Goal: Information Seeking & Learning: Learn about a topic

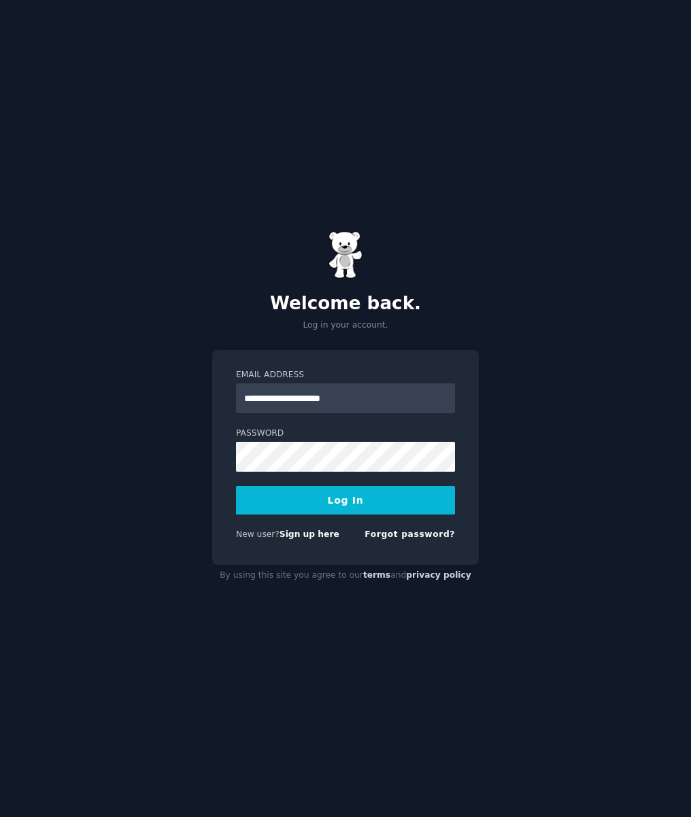
click at [355, 501] on button "Log In" at bounding box center [345, 500] width 219 height 29
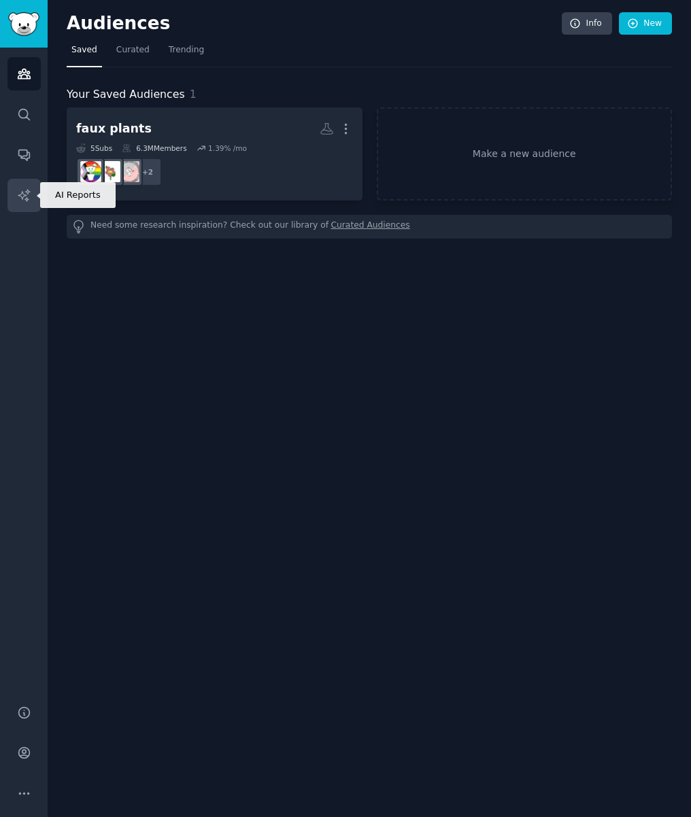
click at [17, 190] on icon "Sidebar" at bounding box center [24, 195] width 14 height 14
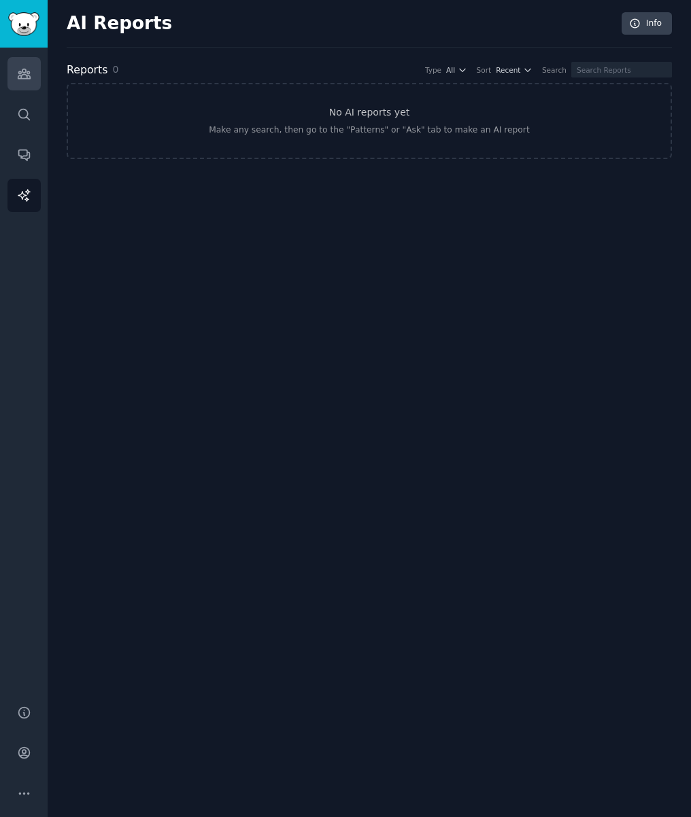
click at [25, 75] on icon "Sidebar" at bounding box center [24, 74] width 14 height 14
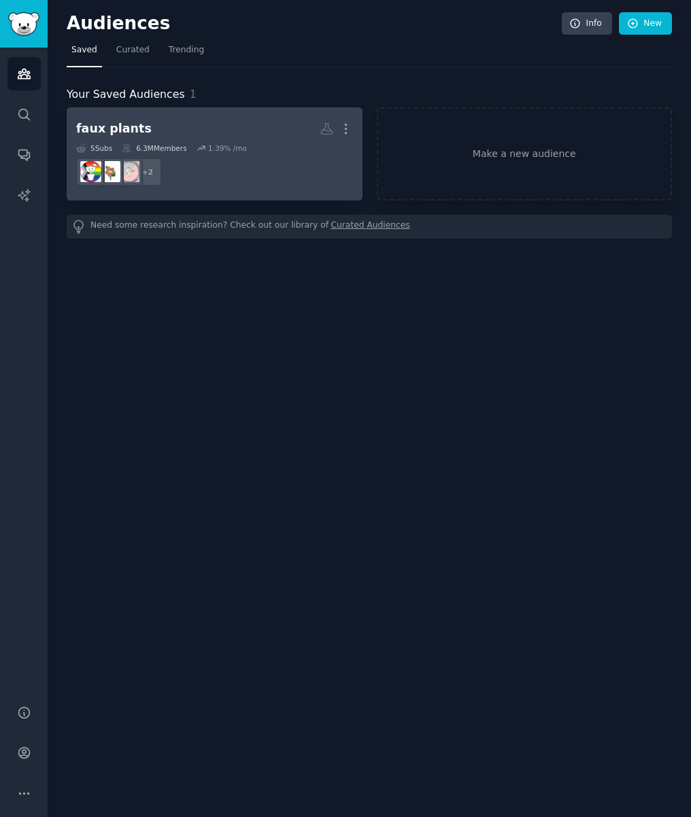
click at [262, 124] on h2 "faux plants More" at bounding box center [214, 129] width 277 height 24
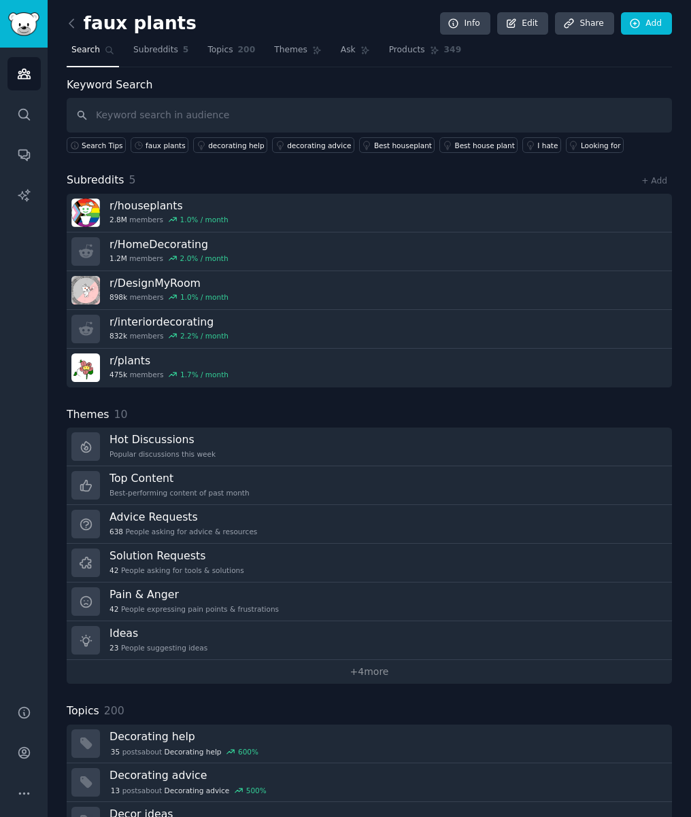
click at [18, 78] on icon "Sidebar" at bounding box center [24, 74] width 12 height 10
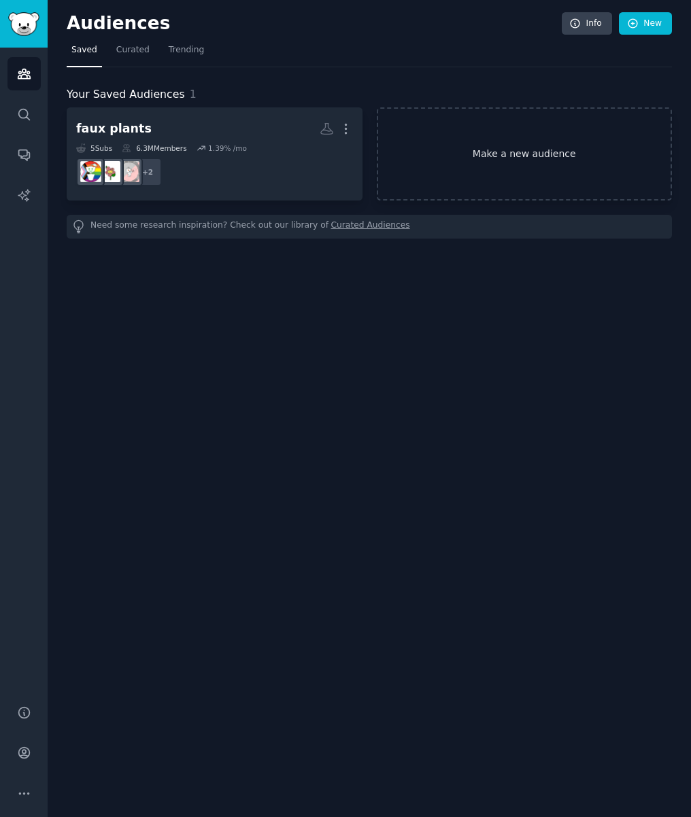
click at [537, 154] on link "Make a new audience" at bounding box center [525, 153] width 296 height 93
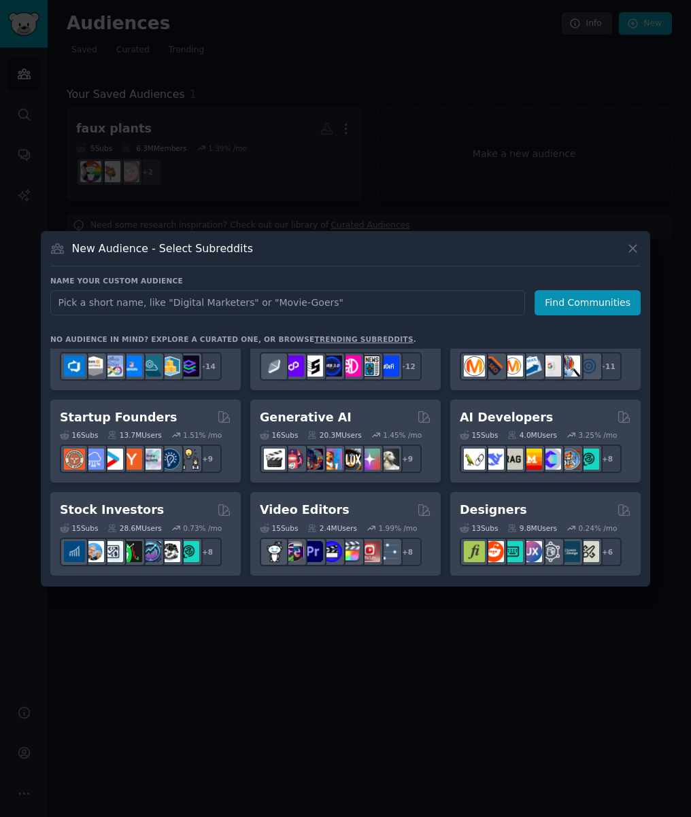
scroll to position [136, 0]
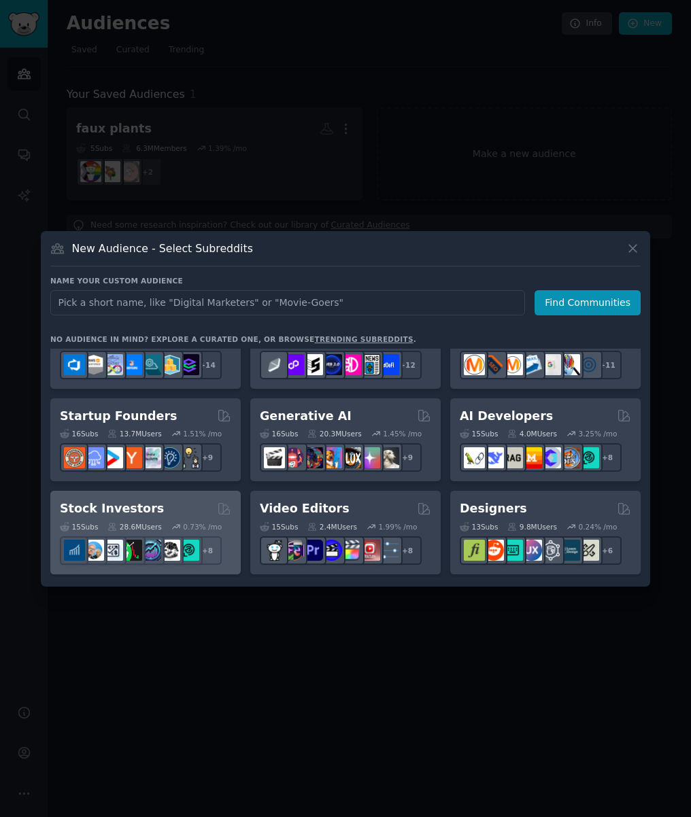
click at [160, 507] on div "Stock Investors" at bounding box center [145, 508] width 171 height 17
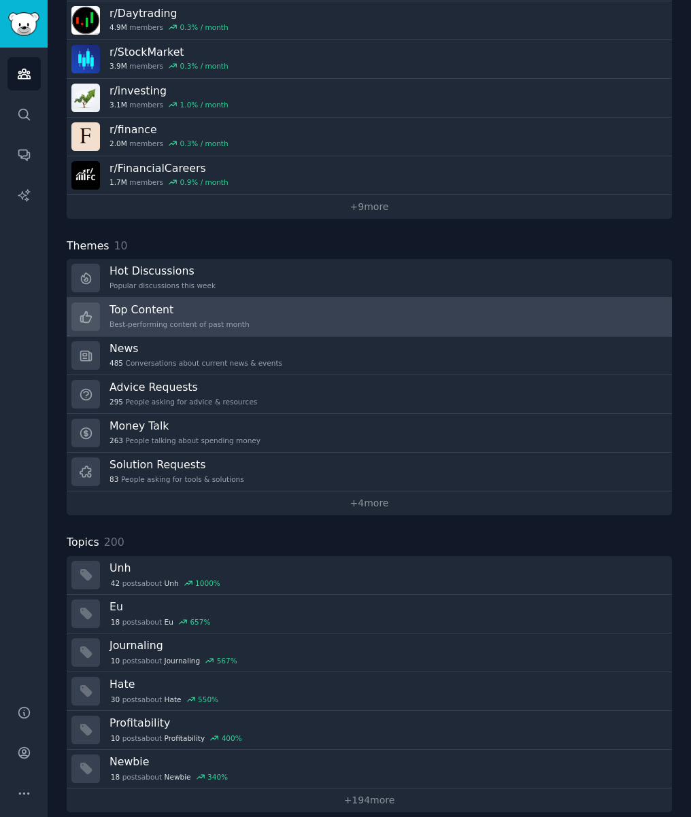
scroll to position [245, 0]
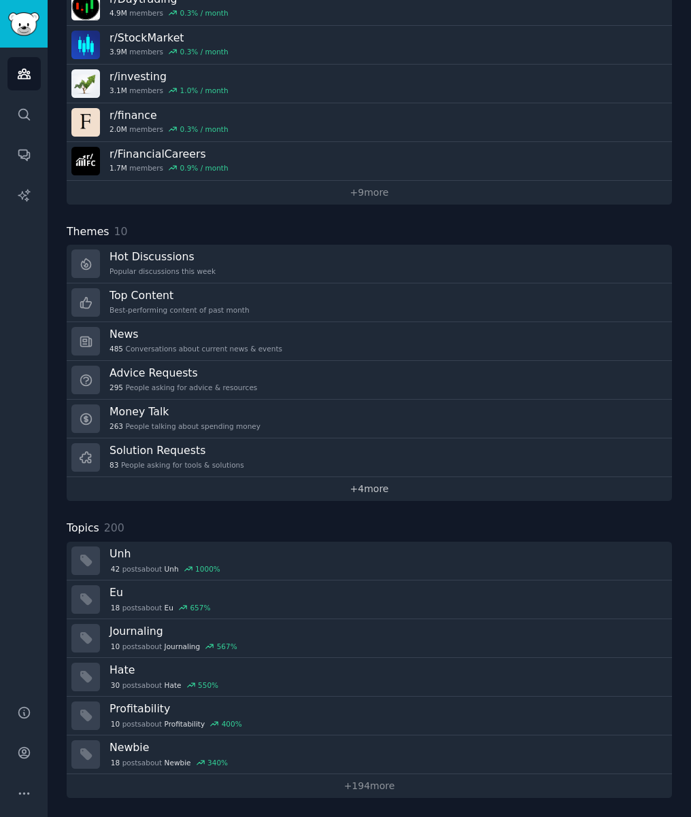
click at [294, 483] on link "+ 4 more" at bounding box center [369, 489] width 605 height 24
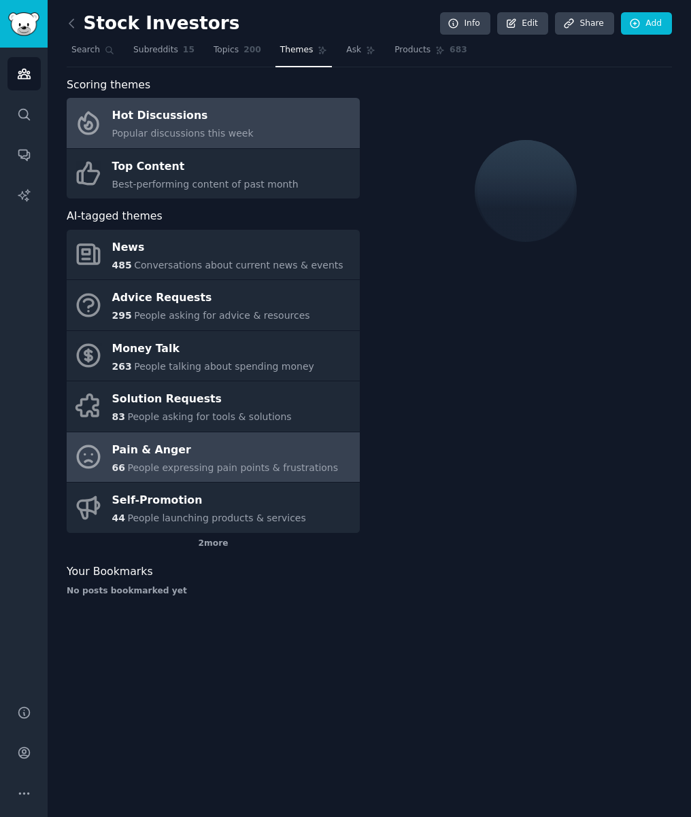
click at [244, 457] on div "Pain & Anger" at bounding box center [225, 450] width 226 height 22
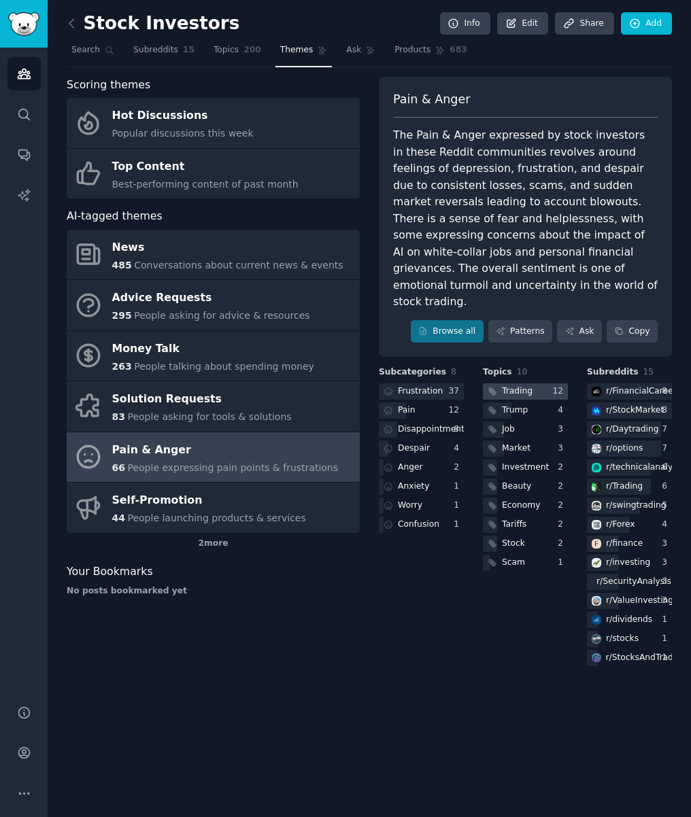
click at [513, 385] on div "Trading" at bounding box center [517, 391] width 31 height 12
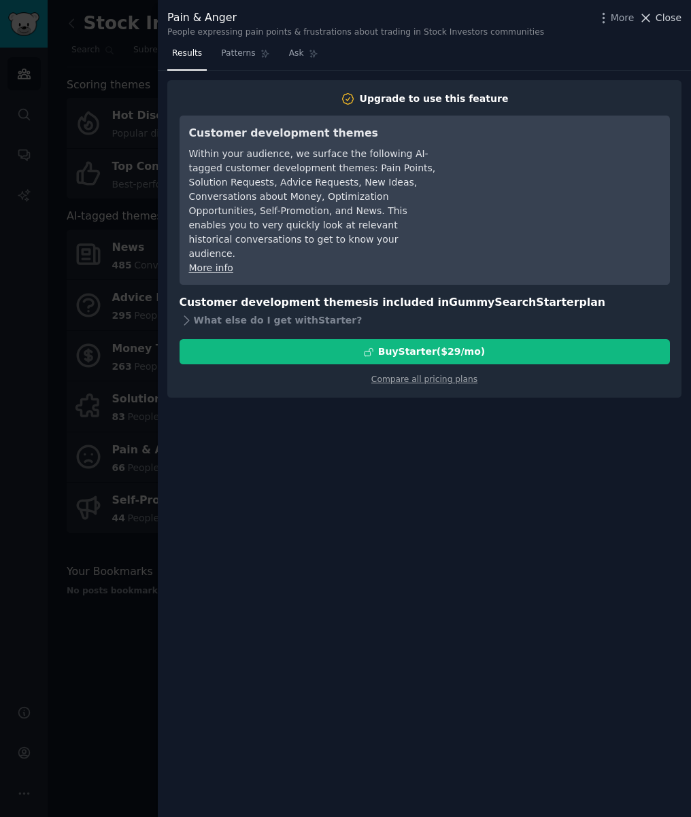
click at [653, 19] on icon at bounding box center [645, 18] width 14 height 14
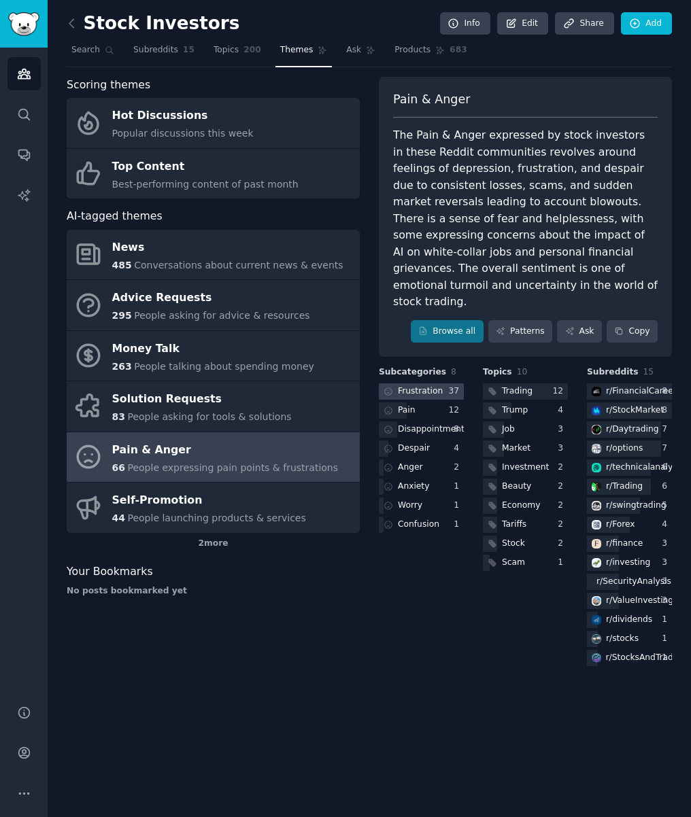
click at [411, 385] on div "Frustration" at bounding box center [420, 391] width 45 height 12
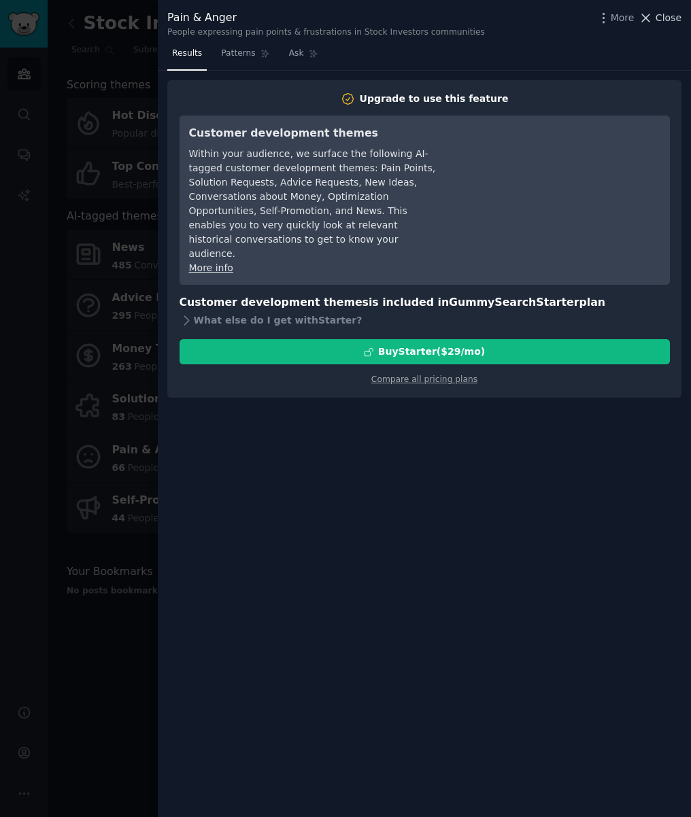
click at [672, 14] on span "Close" at bounding box center [668, 18] width 26 height 14
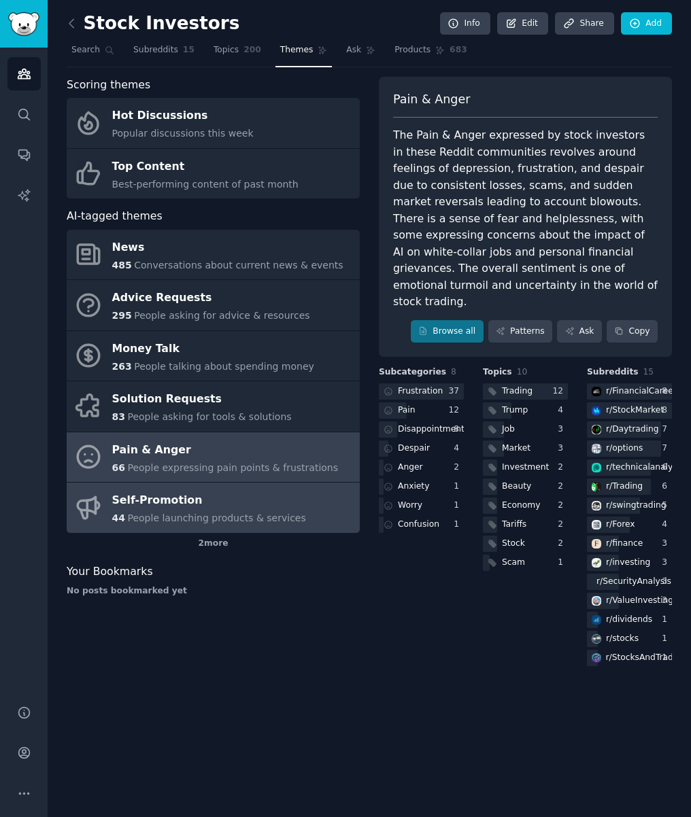
click at [218, 504] on div "Self-Promotion" at bounding box center [209, 501] width 194 height 22
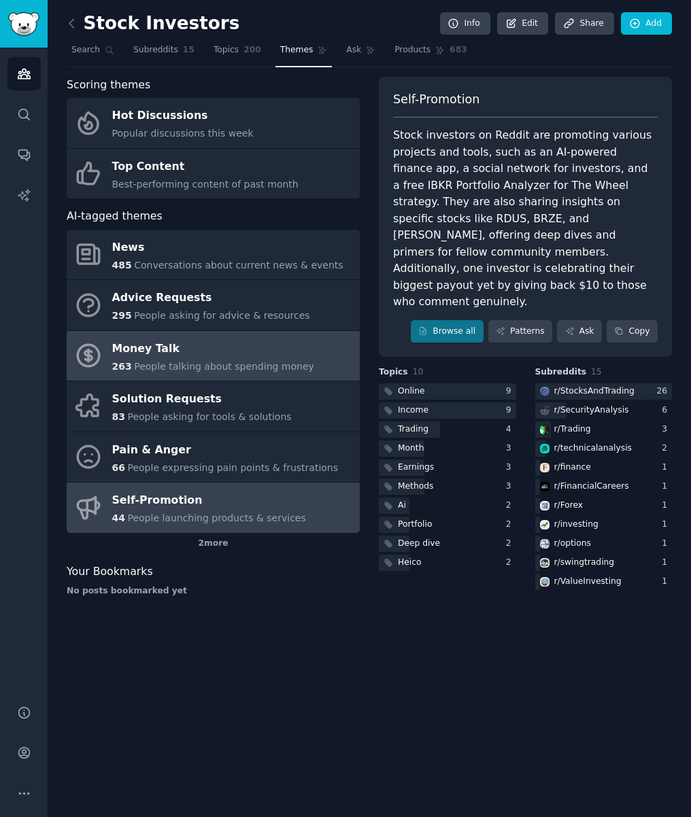
click at [224, 349] on div "Money Talk" at bounding box center [213, 349] width 202 height 22
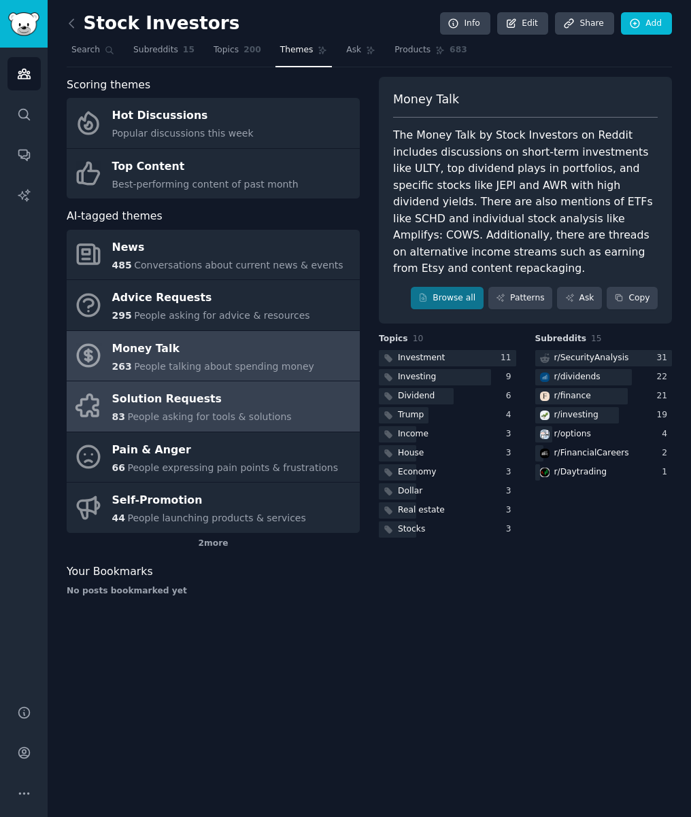
click at [218, 395] on div "Solution Requests" at bounding box center [201, 400] width 179 height 22
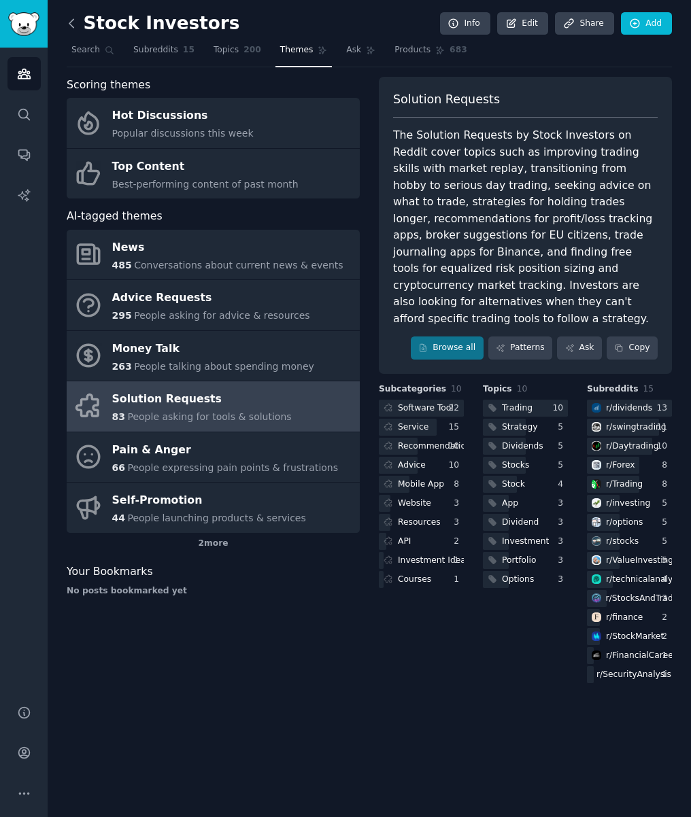
click at [76, 22] on icon at bounding box center [72, 23] width 14 height 14
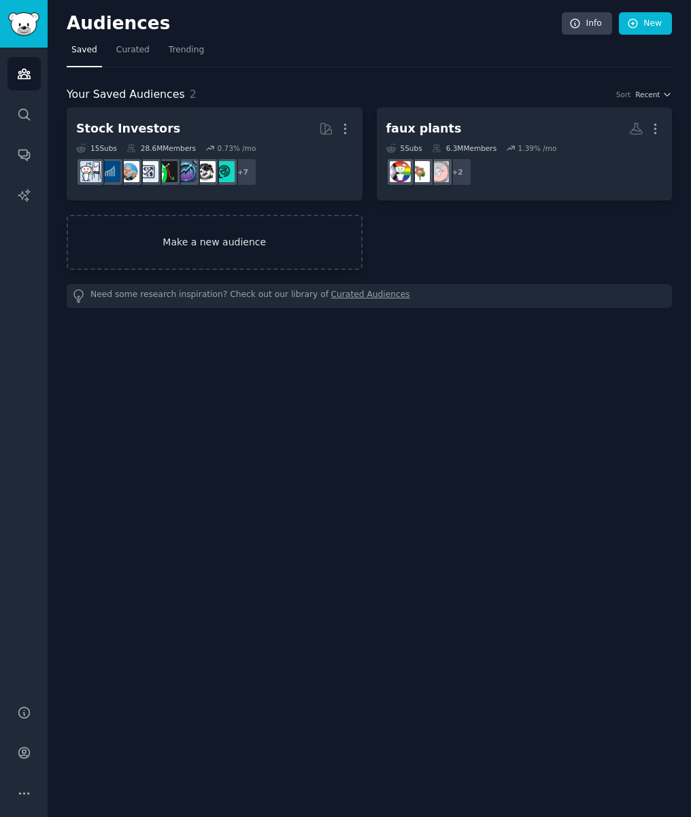
click at [226, 236] on link "Make a new audience" at bounding box center [215, 242] width 296 height 55
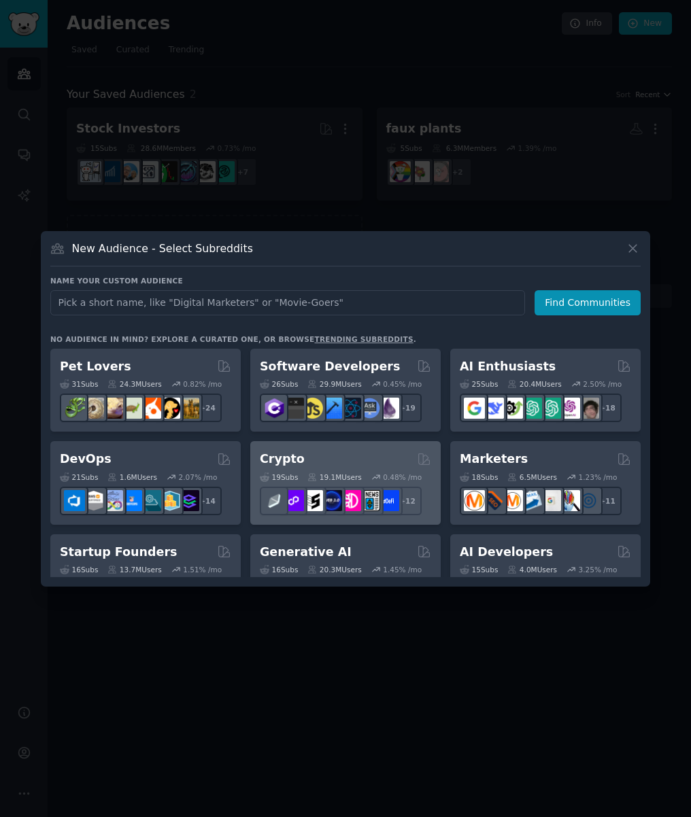
click at [383, 473] on div "0.48 % /mo" at bounding box center [402, 478] width 39 height 10
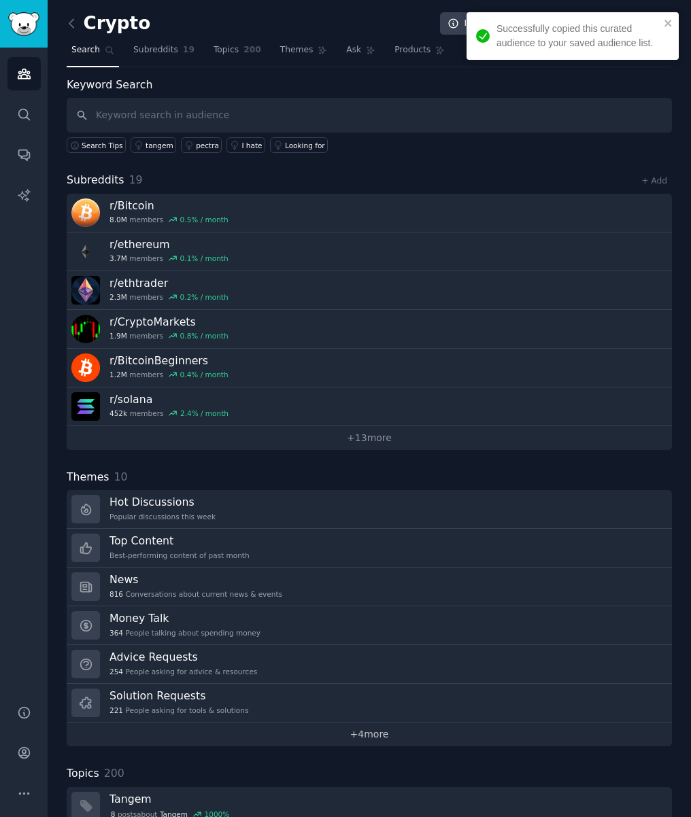
click at [364, 740] on link "+ 4 more" at bounding box center [369, 735] width 605 height 24
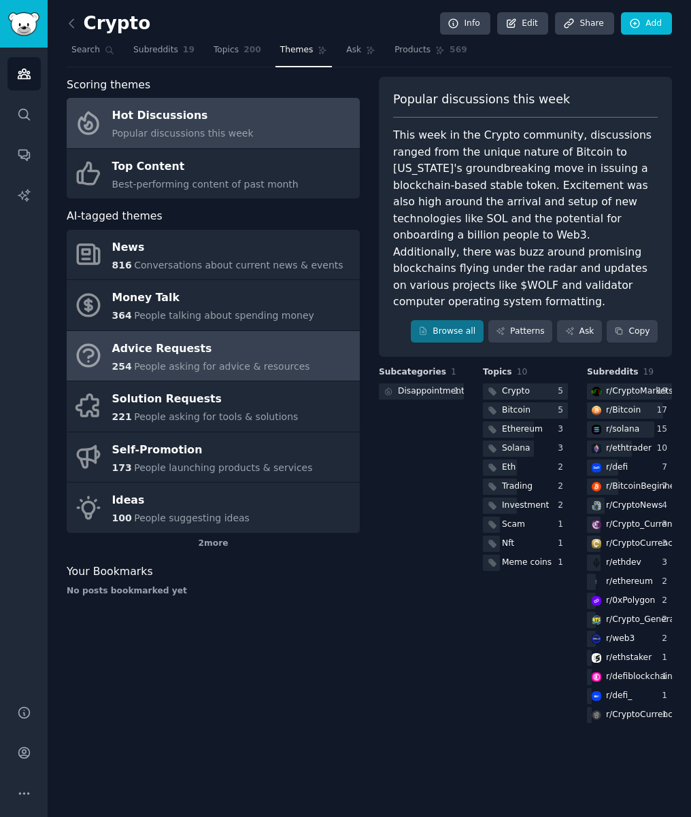
click at [233, 367] on span "People asking for advice & resources" at bounding box center [221, 366] width 175 height 11
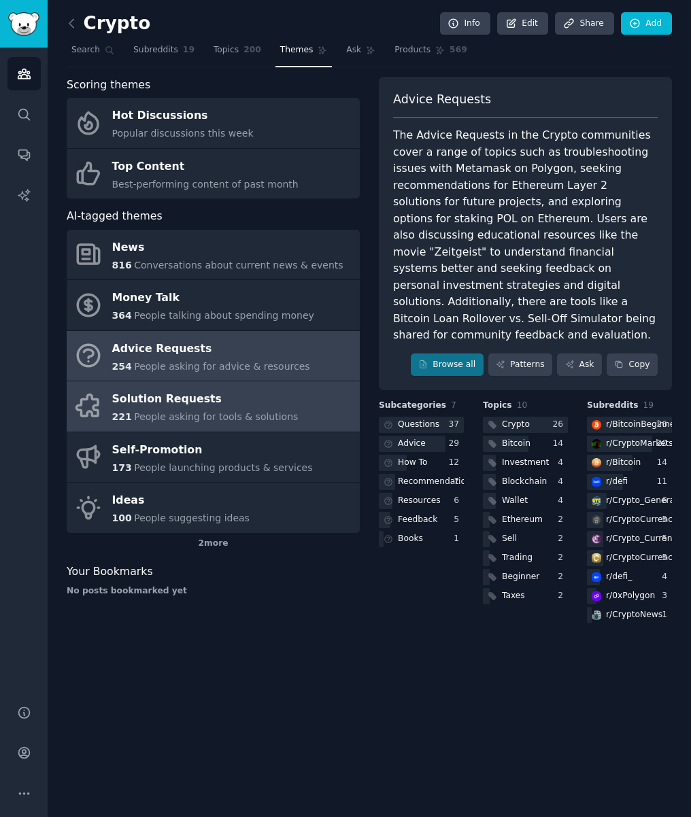
click at [233, 401] on div "Solution Requests" at bounding box center [205, 400] width 186 height 22
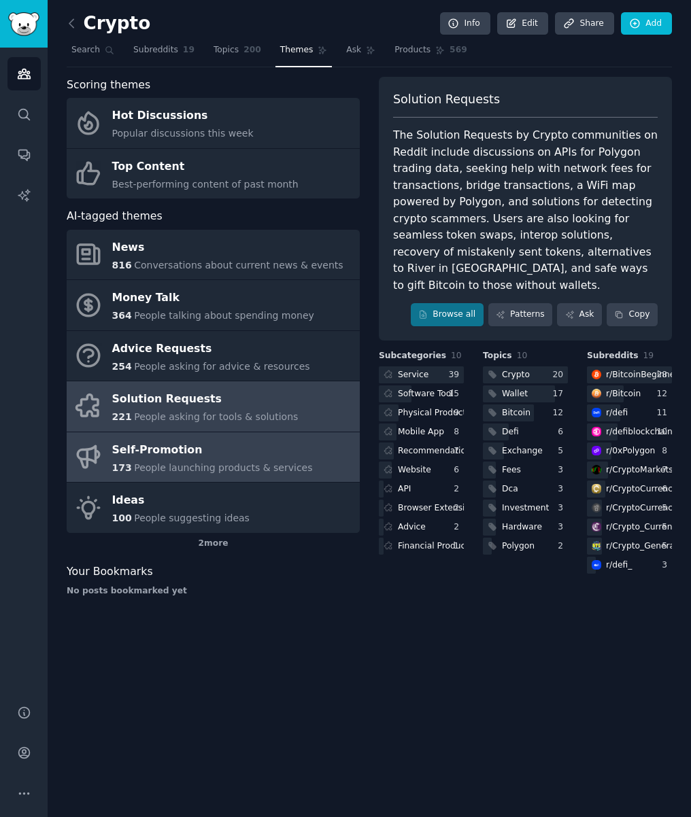
click at [243, 444] on div "Self-Promotion" at bounding box center [212, 450] width 201 height 22
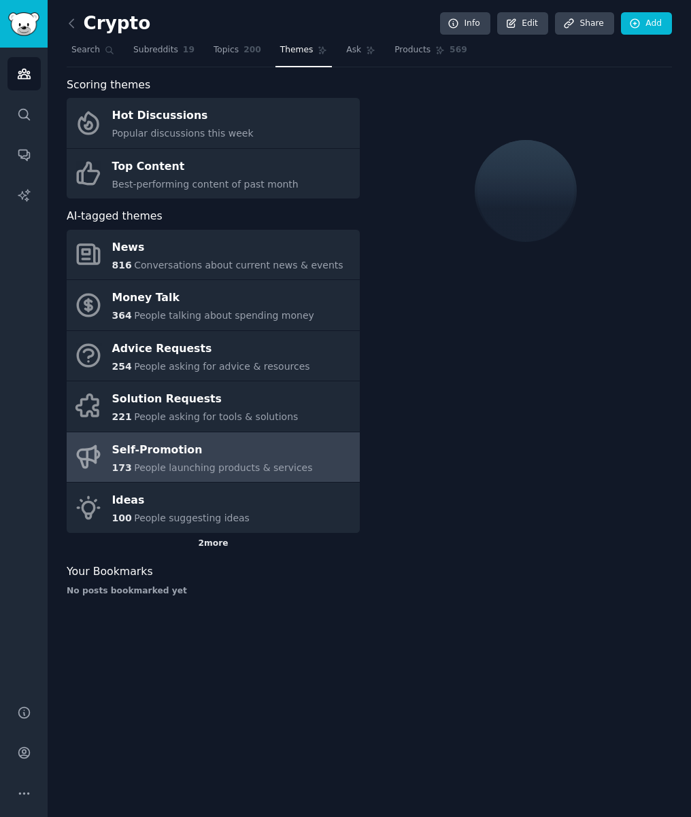
click at [216, 547] on div "2 more" at bounding box center [213, 544] width 293 height 22
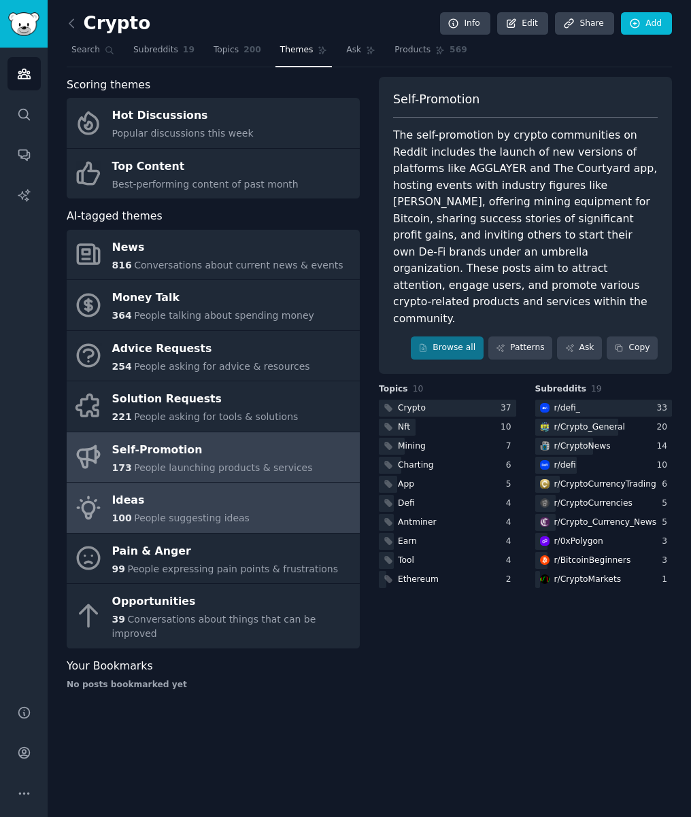
click at [291, 513] on link "Ideas 100 People suggesting ideas" at bounding box center [213, 508] width 293 height 50
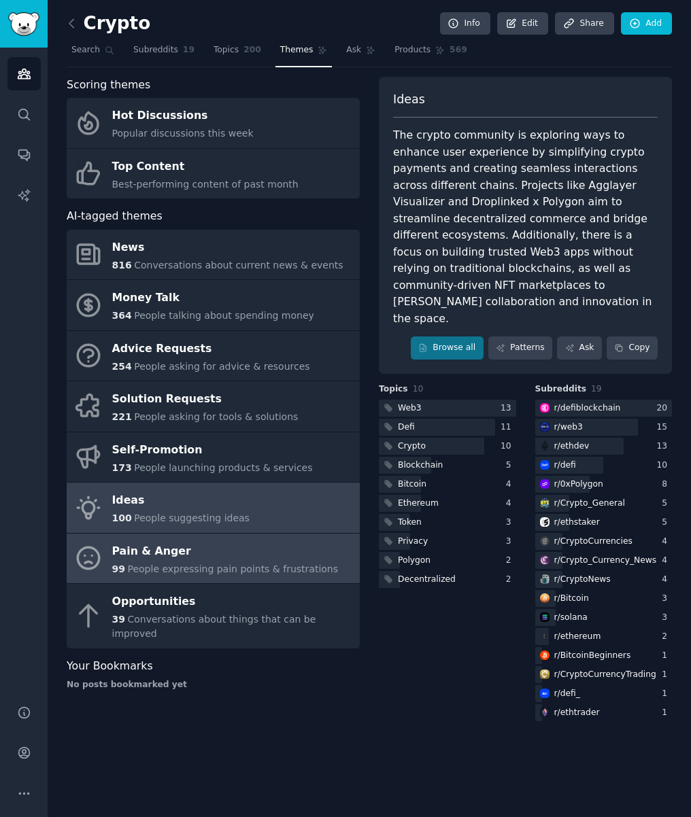
click at [284, 559] on div "Pain & Anger" at bounding box center [225, 552] width 226 height 22
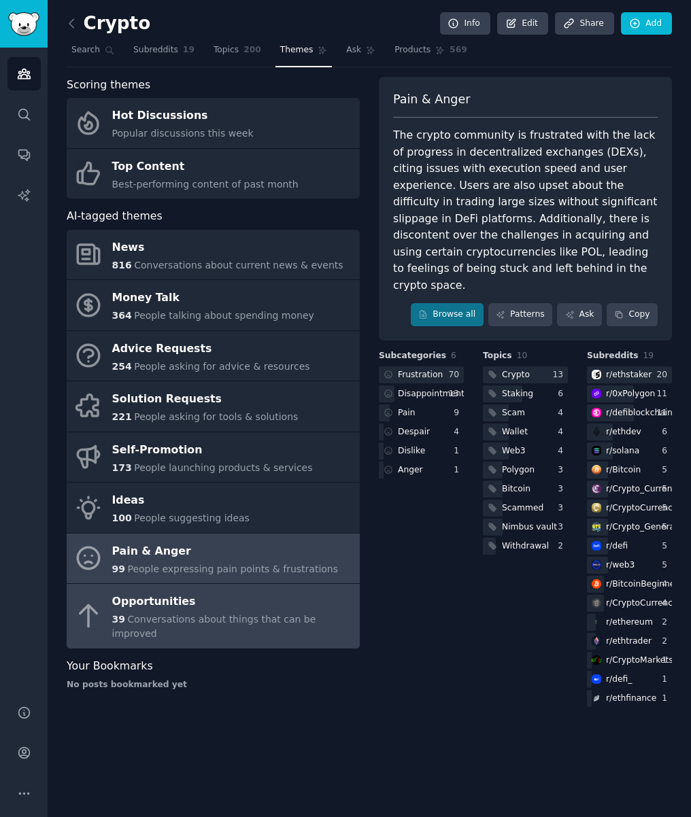
click at [279, 610] on div "Opportunities" at bounding box center [232, 603] width 241 height 22
